Goal: Find specific page/section: Find specific page/section

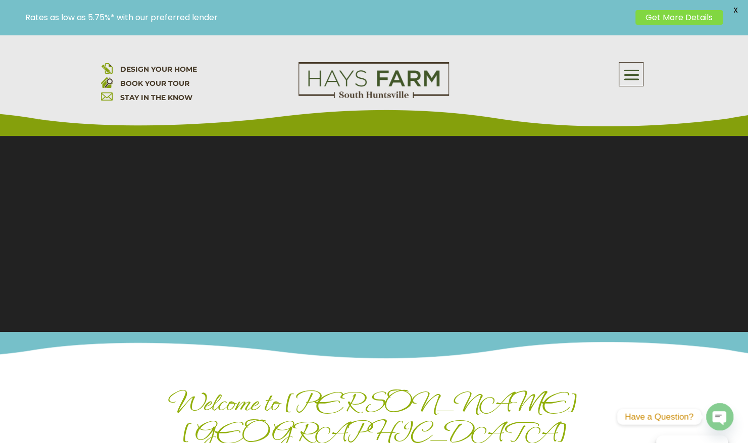
click at [367, 73] on span at bounding box center [632, 75] width 24 height 23
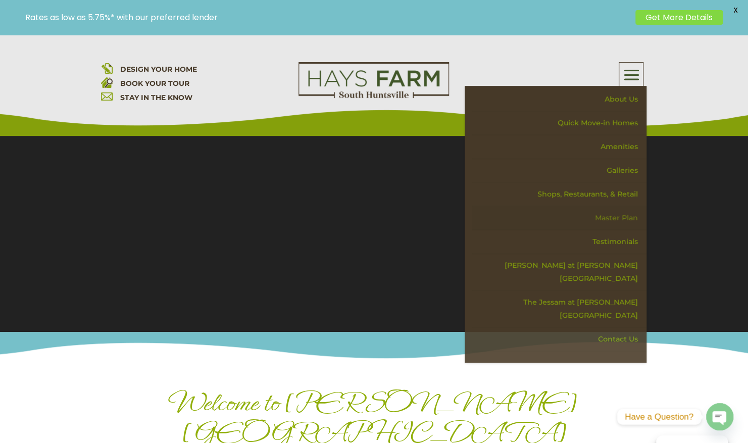
click at [367, 217] on link "Master Plan" at bounding box center [559, 218] width 175 height 24
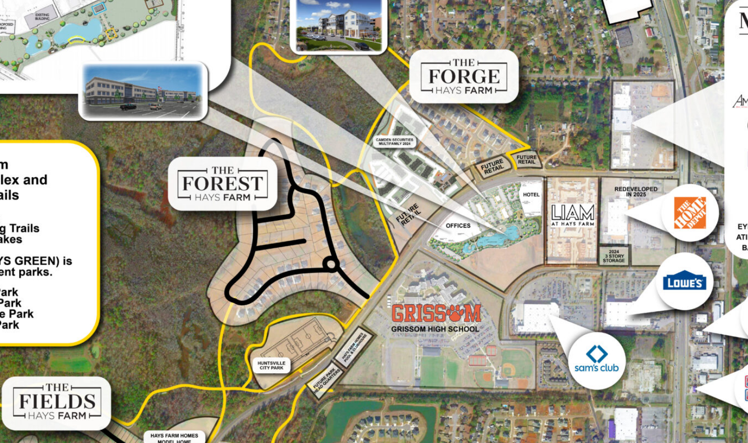
scroll to position [843, 0]
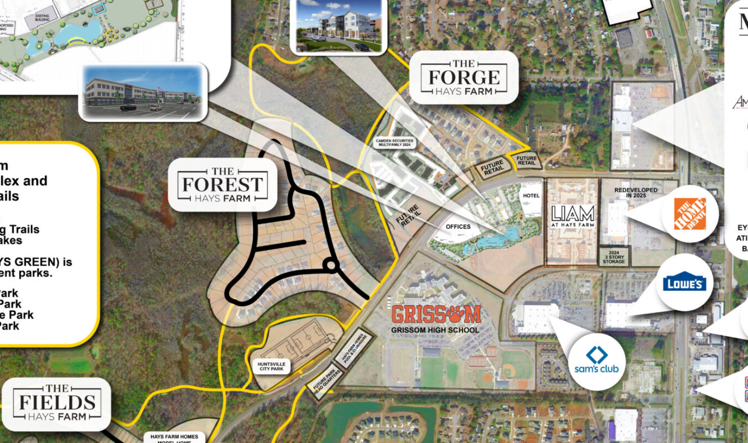
click at [495, 299] on img at bounding box center [374, 402] width 437 height 582
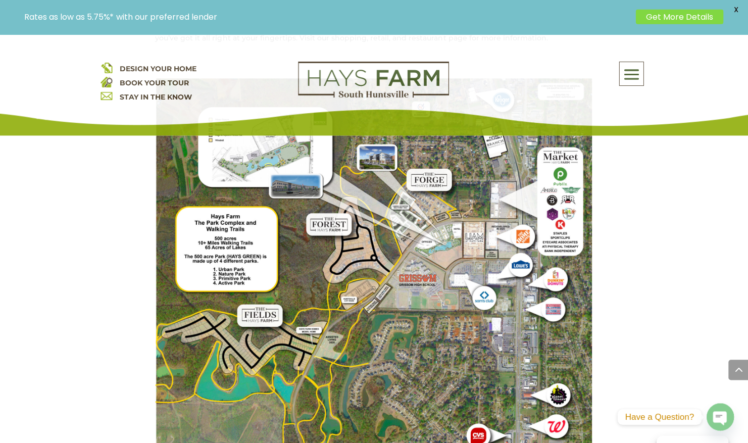
scroll to position [877, 0]
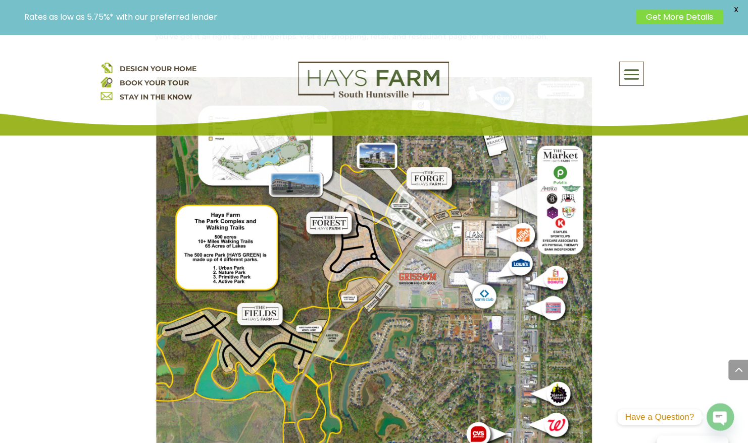
click at [432, 268] on img at bounding box center [374, 368] width 437 height 582
click at [429, 274] on img at bounding box center [374, 368] width 437 height 582
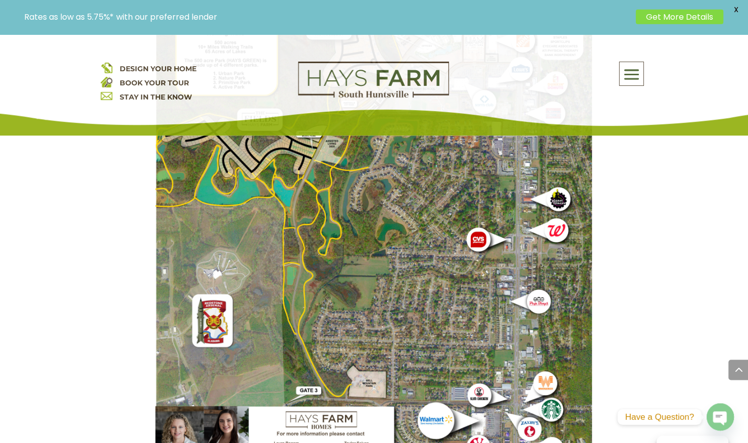
scroll to position [1071, 0]
click at [425, 253] on img at bounding box center [374, 174] width 437 height 582
click at [417, 254] on img at bounding box center [374, 174] width 437 height 582
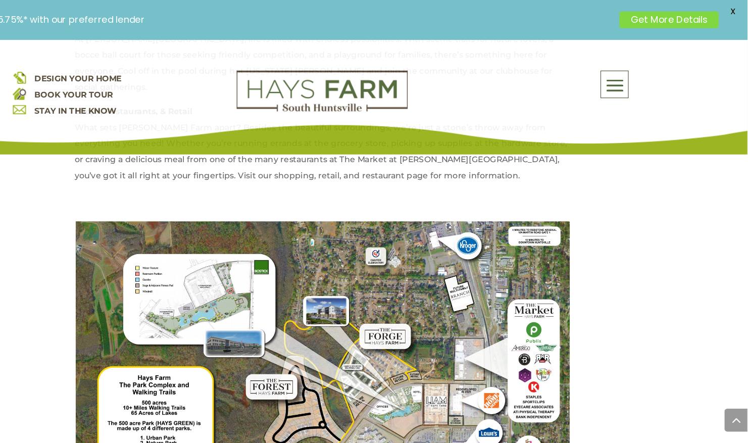
scroll to position [757, 0]
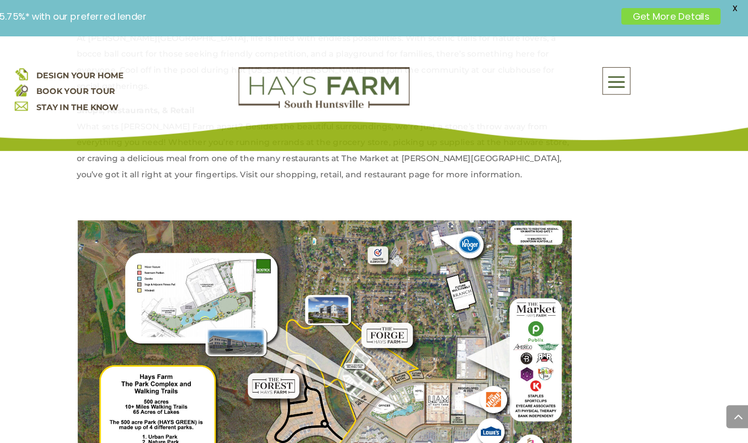
click at [183, 66] on span "DESIGN YOUR HOME" at bounding box center [159, 69] width 77 height 9
